Goal: Find specific page/section: Find specific page/section

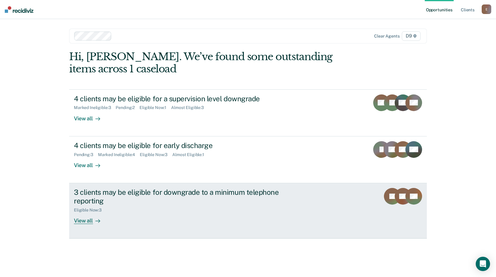
click at [85, 220] on div "View all" at bounding box center [90, 219] width 33 height 12
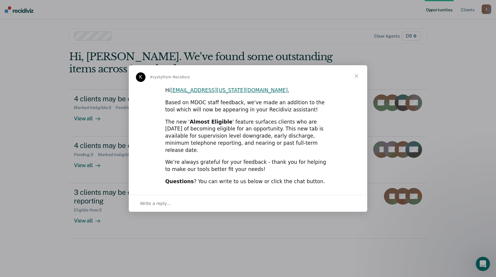
click at [355, 77] on span "Close" at bounding box center [356, 75] width 21 height 21
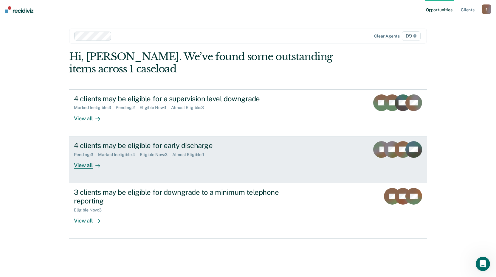
click at [83, 167] on div "View all" at bounding box center [90, 163] width 33 height 12
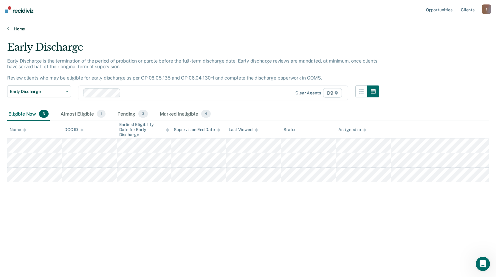
click at [17, 27] on link "Home" at bounding box center [248, 28] width 482 height 5
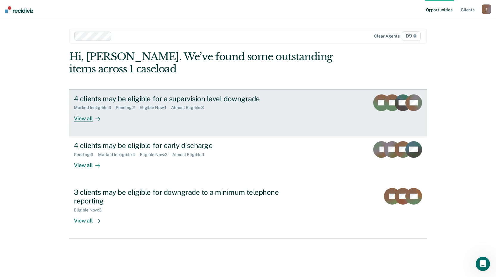
click at [85, 119] on div "View all" at bounding box center [90, 116] width 33 height 12
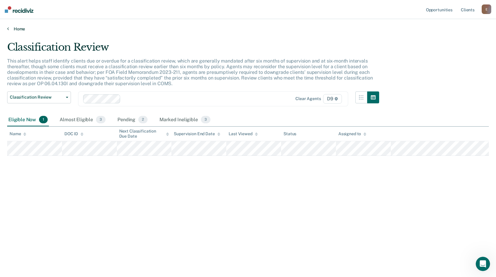
click at [12, 30] on link "Home" at bounding box center [248, 28] width 482 height 5
